Goal: Information Seeking & Learning: Learn about a topic

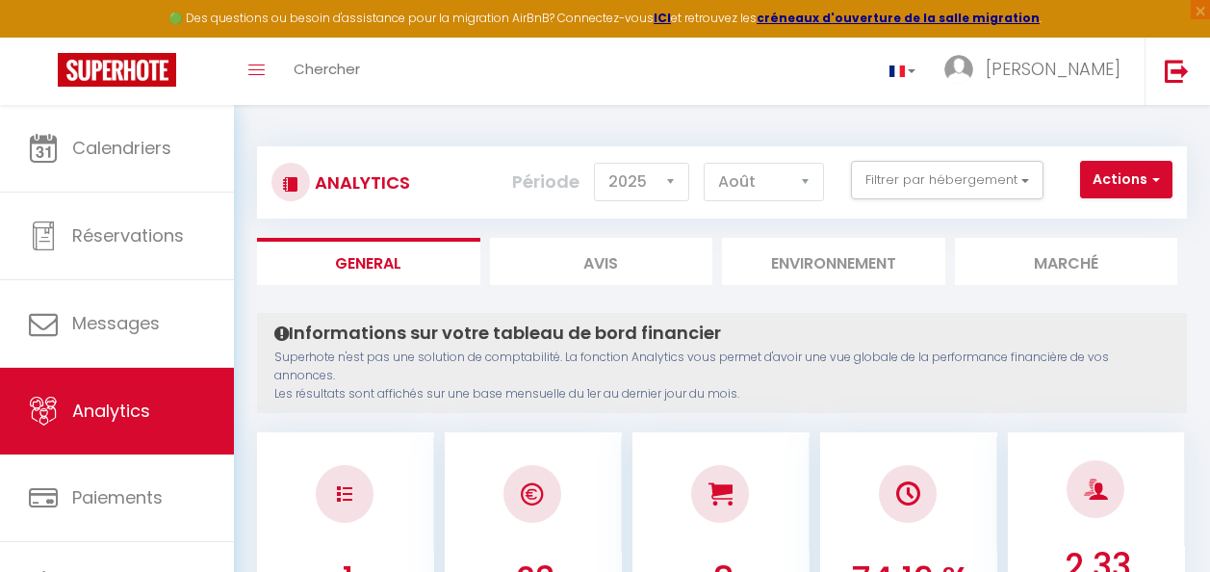
select select "2025"
click at [937, 171] on button "Filtrer par hébergement" at bounding box center [947, 180] width 193 height 39
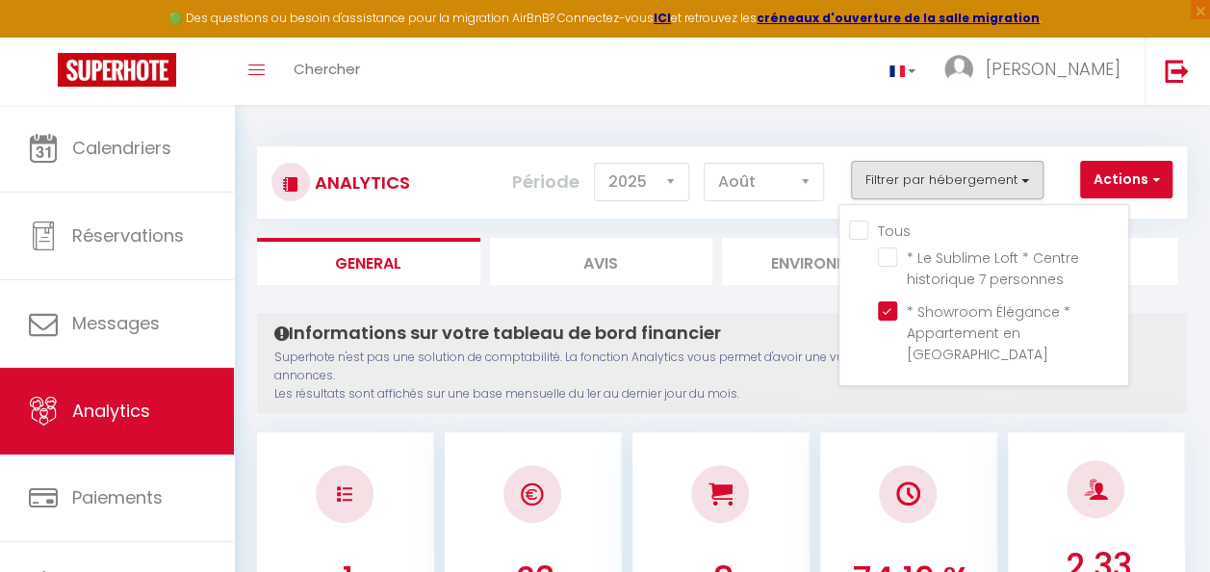
click at [779, 327] on h4 "Informations sur votre tableau de bord financier" at bounding box center [721, 333] width 895 height 21
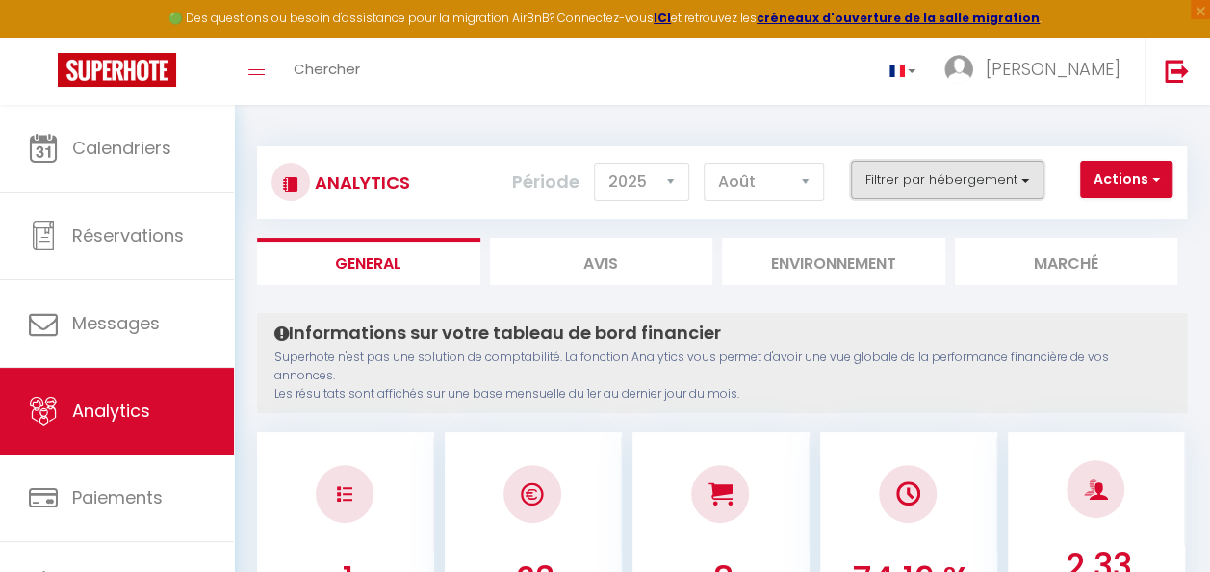
click at [953, 184] on button "Filtrer par hébergement" at bounding box center [947, 180] width 193 height 39
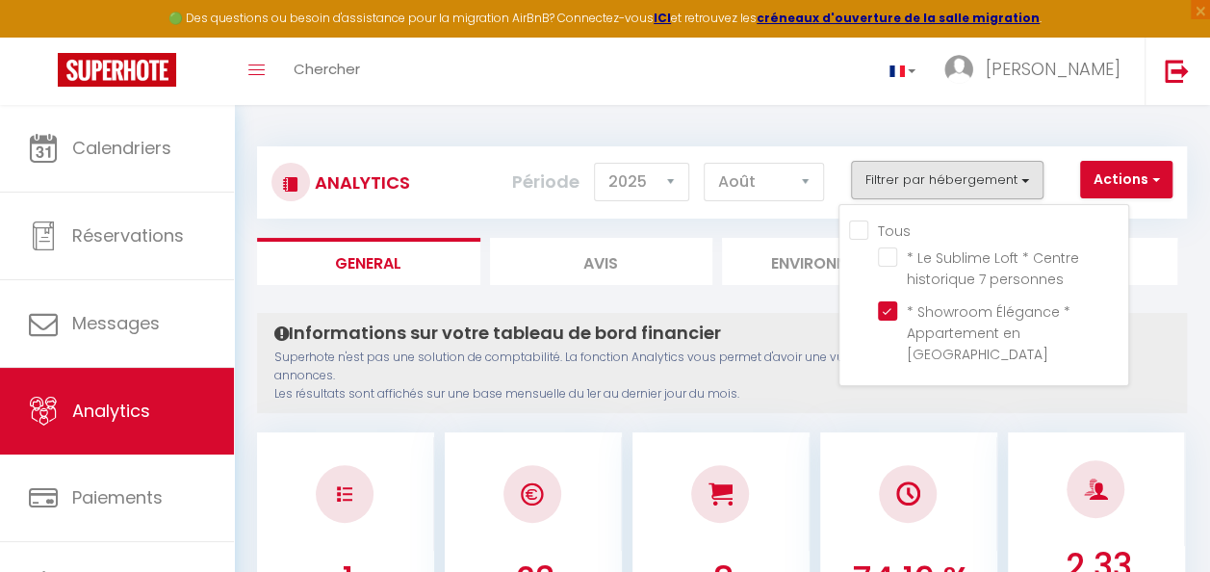
click at [730, 379] on p "Superhote n'est pas une solution de comptabilité. La fonction Analytics vous pe…" at bounding box center [721, 376] width 895 height 55
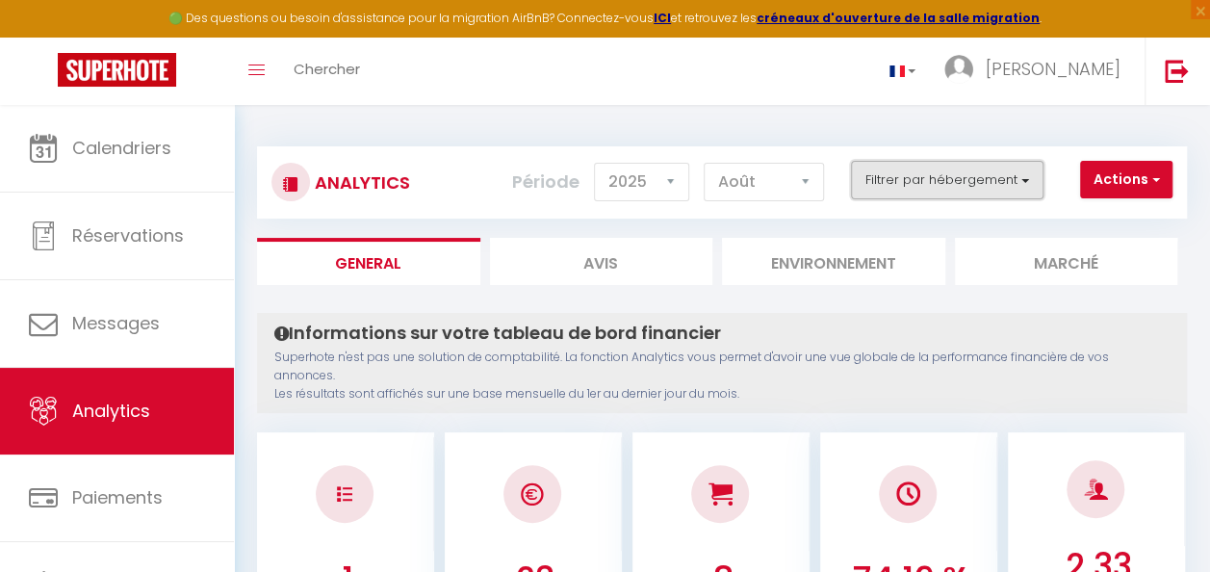
click at [948, 166] on button "Filtrer par hébergement" at bounding box center [947, 180] width 193 height 39
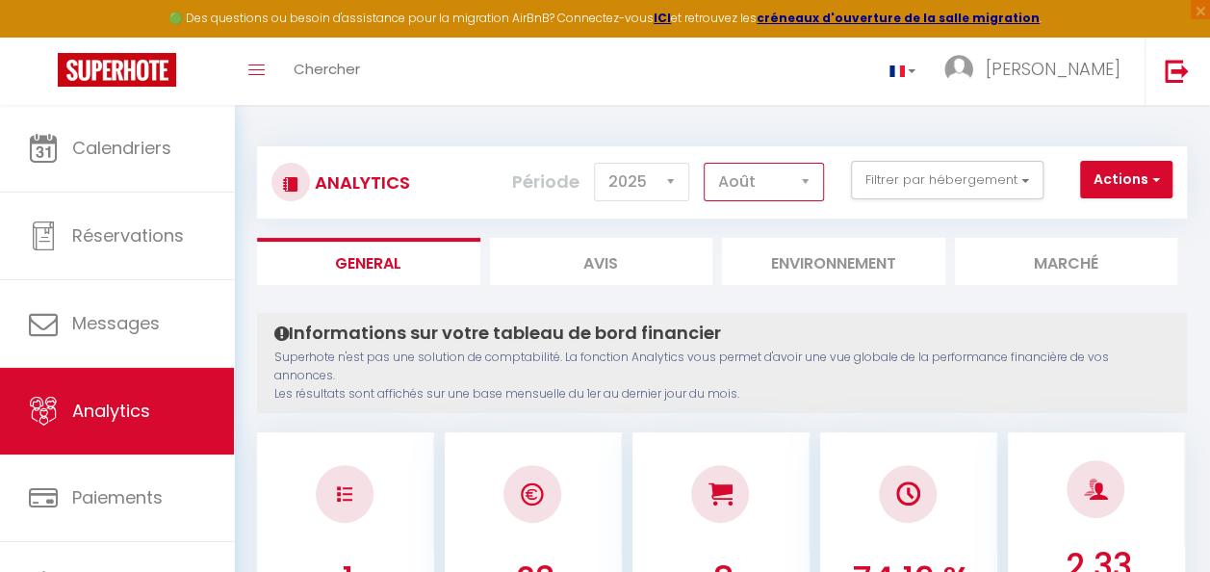
click at [765, 187] on select "[PERSON_NAME] Mars [PERSON_NAME] Juin Juillet Août Septembre Octobre Novembre D…" at bounding box center [764, 182] width 120 height 39
click at [706, 163] on select "[PERSON_NAME] Mars [PERSON_NAME] Juin Juillet Août Septembre Octobre Novembre D…" at bounding box center [764, 182] width 120 height 39
click at [774, 182] on select "[PERSON_NAME] Mars [PERSON_NAME] Juin Juillet Août Septembre Octobre Novembre D…" at bounding box center [764, 182] width 120 height 39
click at [706, 163] on select "[PERSON_NAME] Mars [PERSON_NAME] Juin Juillet Août Septembre Octobre Novembre D…" at bounding box center [764, 182] width 120 height 39
click at [770, 194] on select "[PERSON_NAME] Mars [PERSON_NAME] Juin Juillet Août Septembre Octobre Novembre D…" at bounding box center [764, 182] width 120 height 39
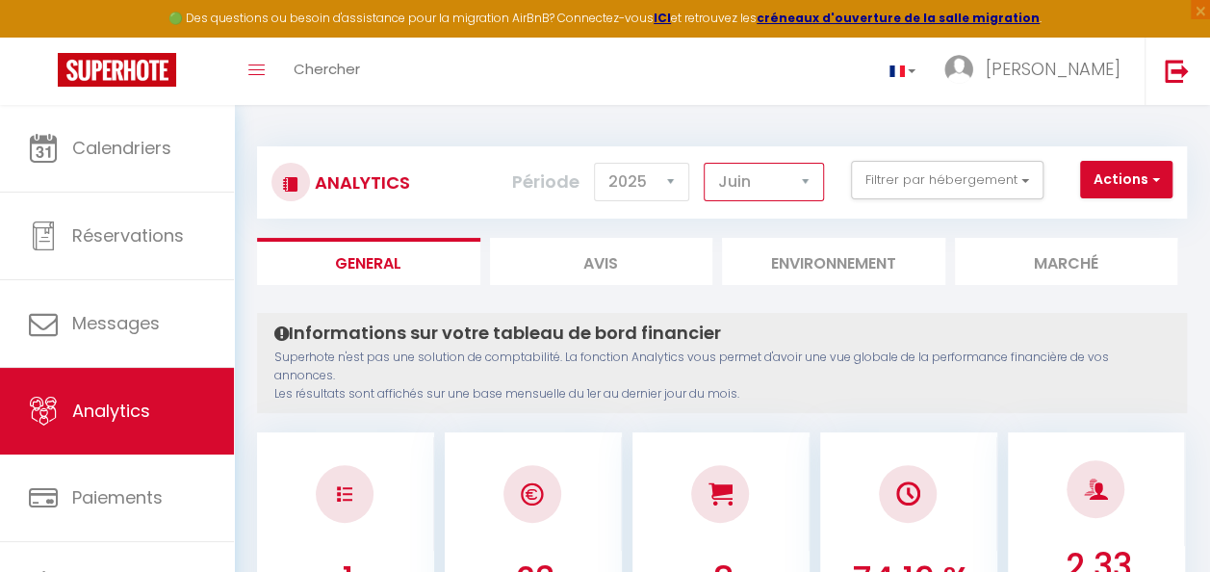
click at [706, 163] on select "[PERSON_NAME] Mars [PERSON_NAME] Juin Juillet Août Septembre Octobre Novembre D…" at bounding box center [764, 182] width 120 height 39
click at [758, 184] on select "[PERSON_NAME] Mars [PERSON_NAME] Juin Juillet Août Septembre Octobre Novembre D…" at bounding box center [764, 182] width 120 height 39
click at [706, 163] on select "[PERSON_NAME] Mars [PERSON_NAME] Juin Juillet Août Septembre Octobre Novembre D…" at bounding box center [764, 182] width 120 height 39
click at [780, 200] on select "[PERSON_NAME] Mars [PERSON_NAME] Juin Juillet Août Septembre Octobre Novembre D…" at bounding box center [764, 182] width 120 height 39
click at [706, 163] on select "[PERSON_NAME] Mars [PERSON_NAME] Juin Juillet Août Septembre Octobre Novembre D…" at bounding box center [764, 182] width 120 height 39
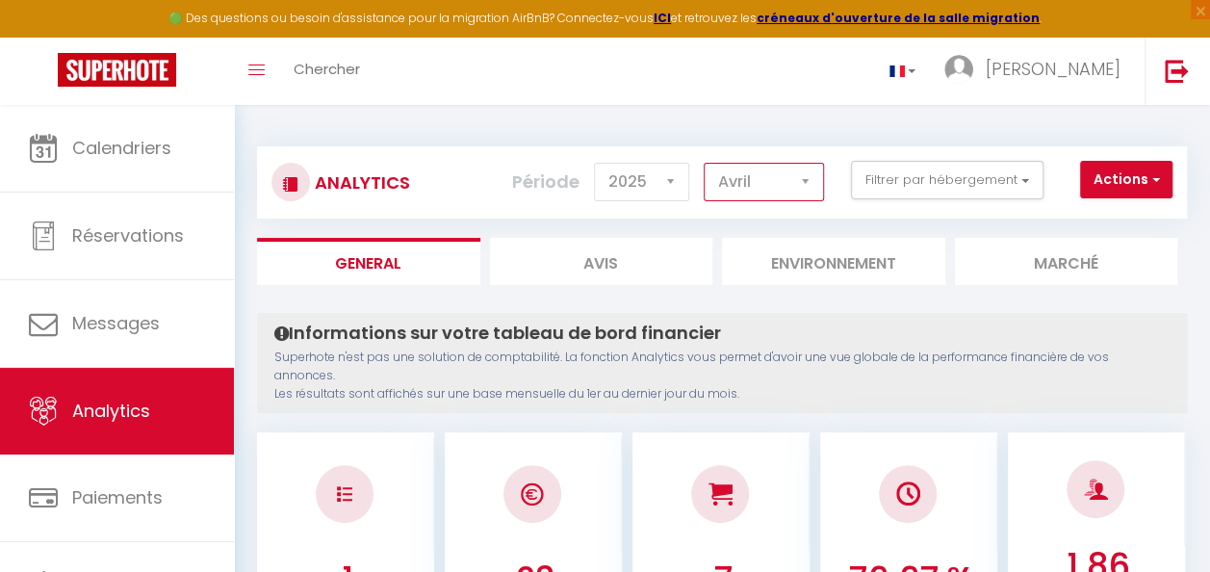
click at [796, 191] on select "[PERSON_NAME] Mars [PERSON_NAME] Juin Juillet Août Septembre Octobre Novembre D…" at bounding box center [764, 182] width 120 height 39
select select "8"
click at [706, 163] on select "[PERSON_NAME] Mars [PERSON_NAME] Juin Juillet Août Septembre Octobre Novembre D…" at bounding box center [764, 182] width 120 height 39
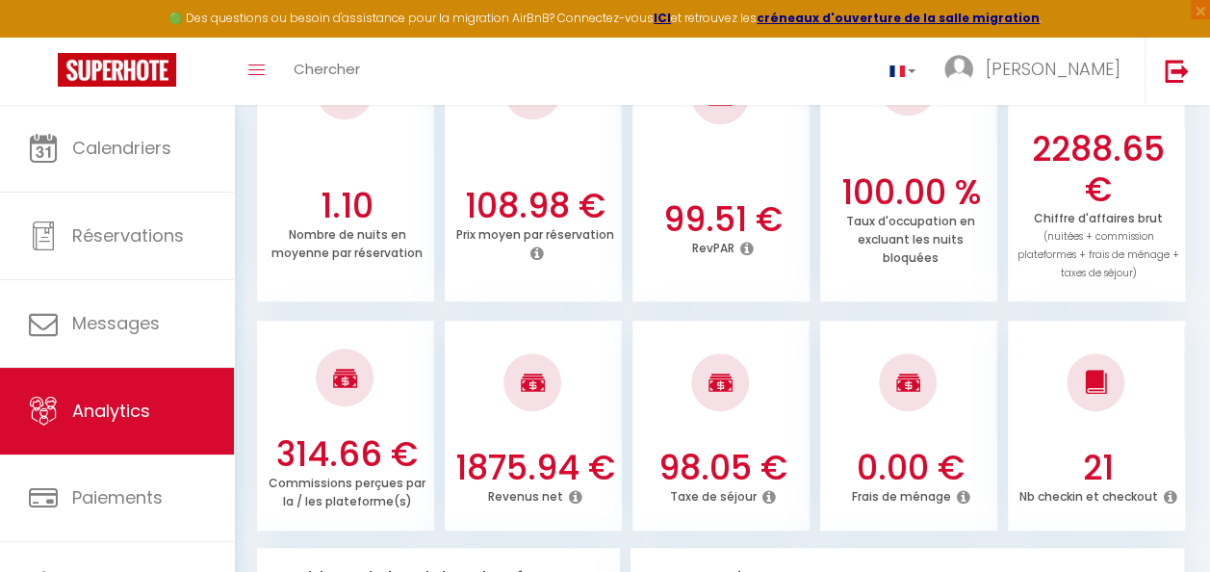
scroll to position [645, 0]
